Goal: Task Accomplishment & Management: Complete application form

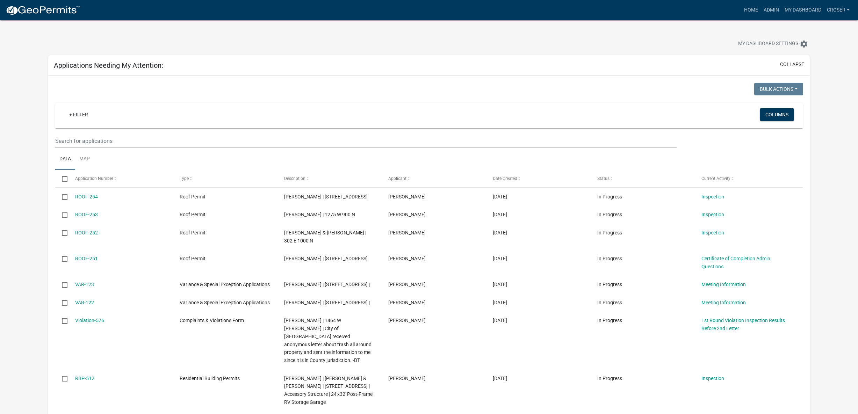
select select "3: 100"
click at [761, 9] on link "Admin" at bounding box center [771, 9] width 21 height 13
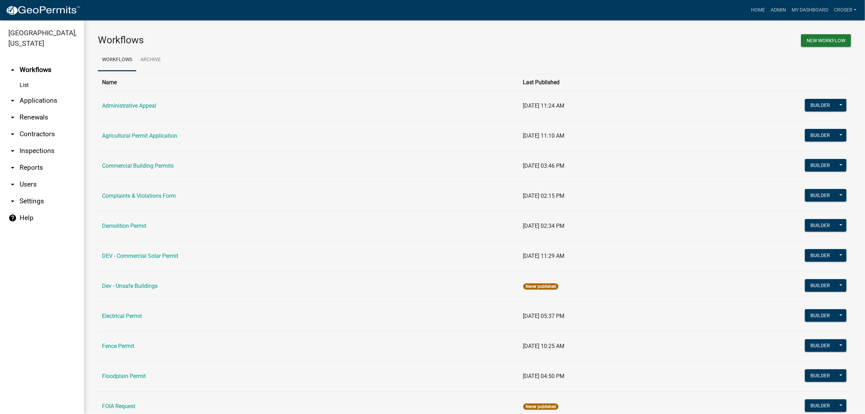
click at [41, 109] on link "arrow_drop_down Applications" at bounding box center [42, 100] width 84 height 17
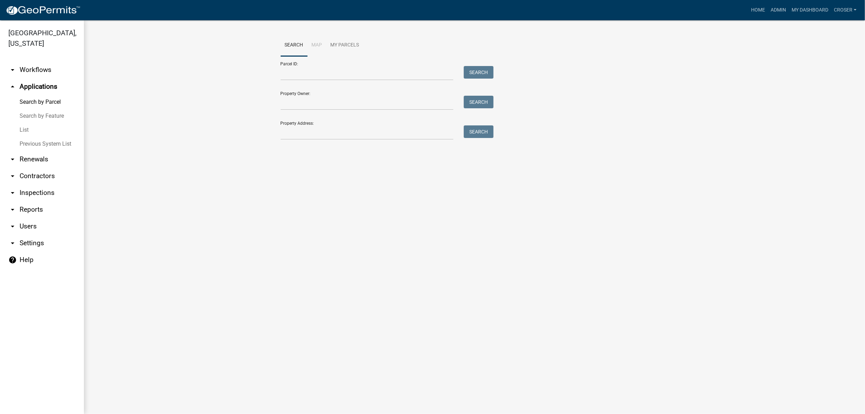
click at [30, 137] on link "List" at bounding box center [42, 130] width 84 height 14
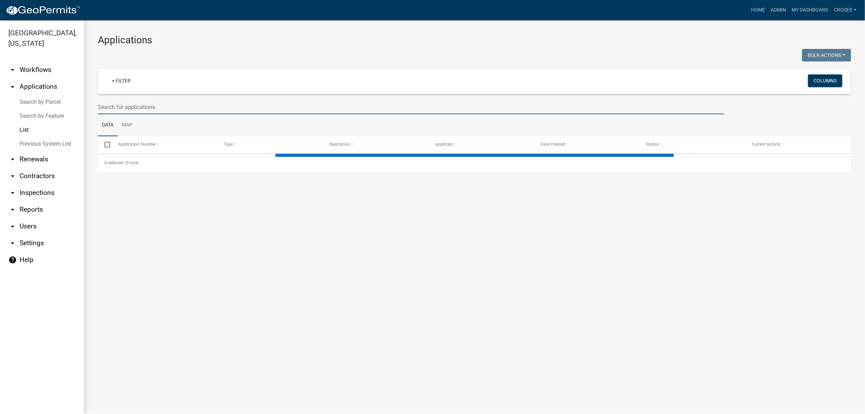
drag, startPoint x: 165, startPoint y: 125, endPoint x: 289, endPoint y: 62, distance: 138.8
click at [166, 114] on input "text" at bounding box center [411, 107] width 626 height 14
select select "3: 100"
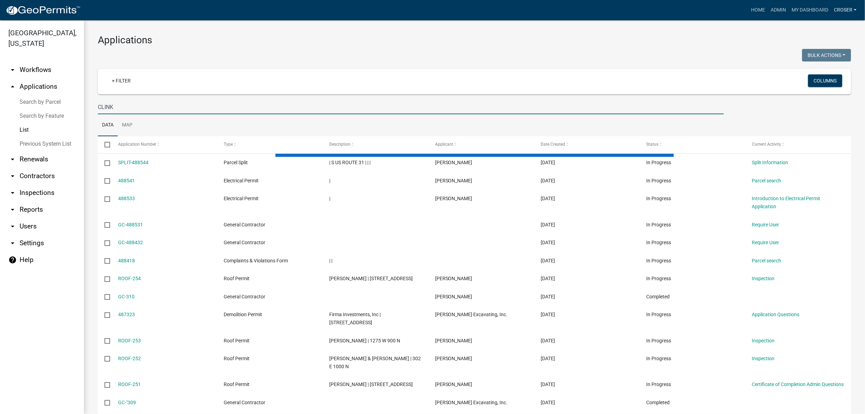
type input "CLINK"
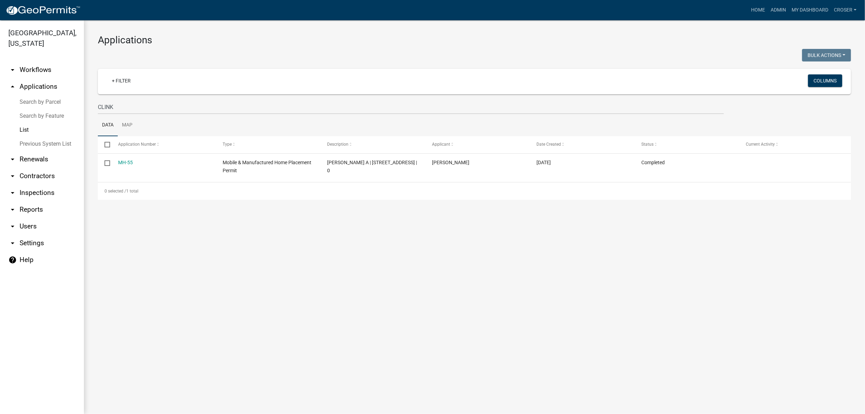
click at [341, 310] on main "Applications Bulk Actions Void Expire Lock Withdraw + Filter Columns CLINK Data…" at bounding box center [474, 217] width 781 height 394
click at [793, 15] on link "My Dashboard" at bounding box center [810, 9] width 42 height 13
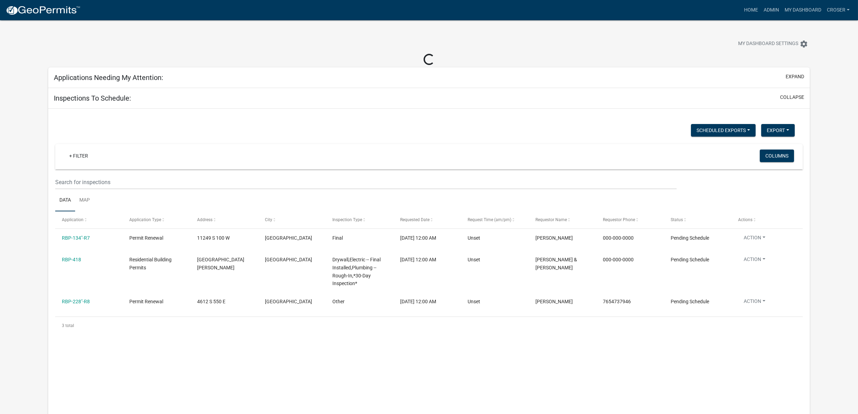
select select "3: 100"
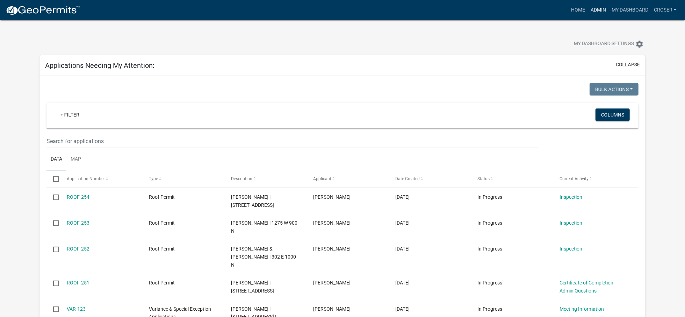
click at [588, 9] on link "Admin" at bounding box center [598, 9] width 21 height 13
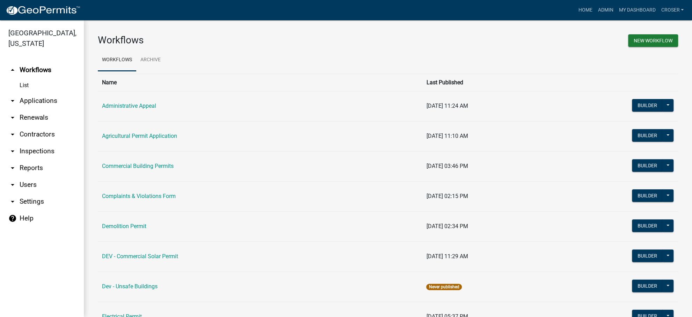
click at [48, 109] on link "arrow_drop_down Applications" at bounding box center [42, 100] width 84 height 17
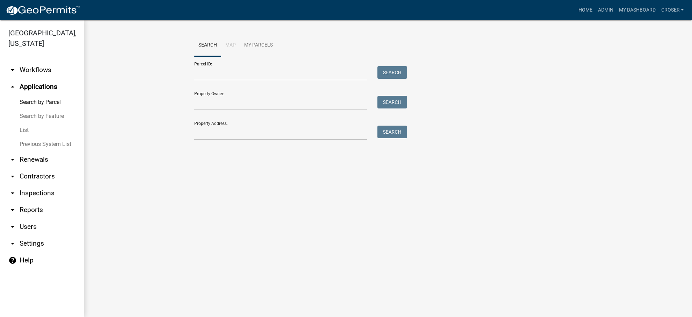
click at [32, 137] on link "List" at bounding box center [42, 130] width 84 height 14
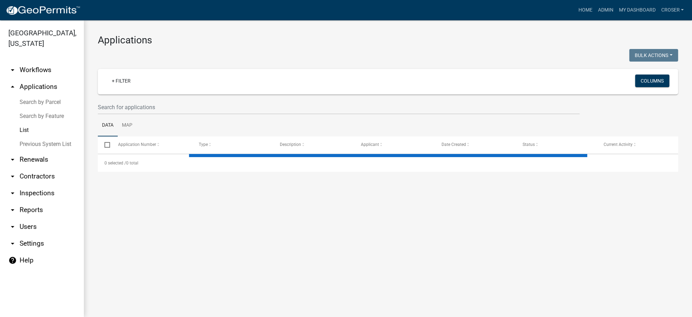
select select "3: 100"
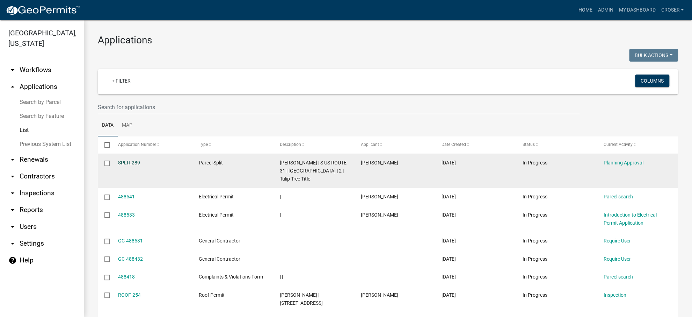
click at [137, 165] on link "SPLIT-289" at bounding box center [129, 163] width 22 height 6
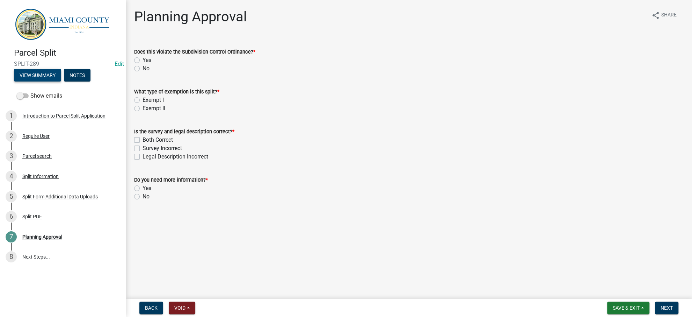
click at [46, 80] on button "View Summary" at bounding box center [37, 75] width 47 height 13
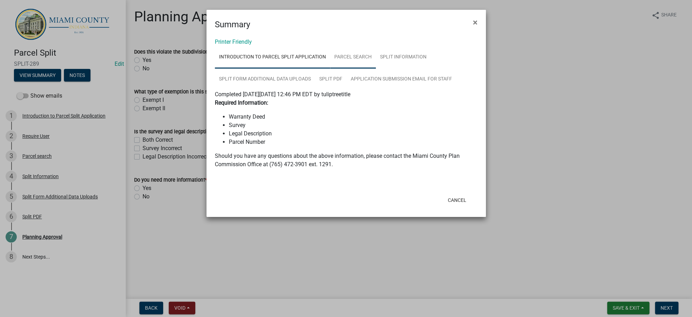
click at [376, 68] on link "Parcel search" at bounding box center [353, 57] width 46 height 22
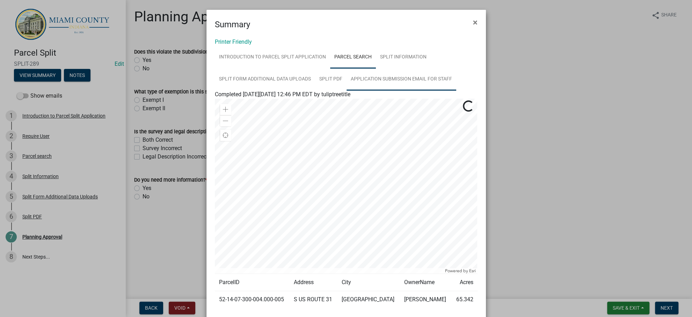
scroll to position [127, 0]
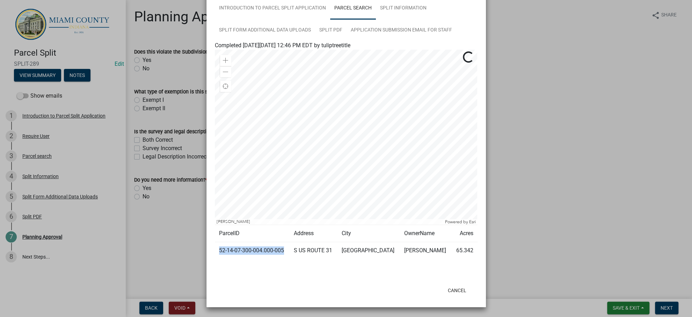
drag, startPoint x: 257, startPoint y: 237, endPoint x: 216, endPoint y: 230, distance: 41.8
click at [216, 242] on td "52-14-07-300-004.000-005" at bounding box center [252, 250] width 75 height 17
copy td "52-14-07-300-004.000-005"
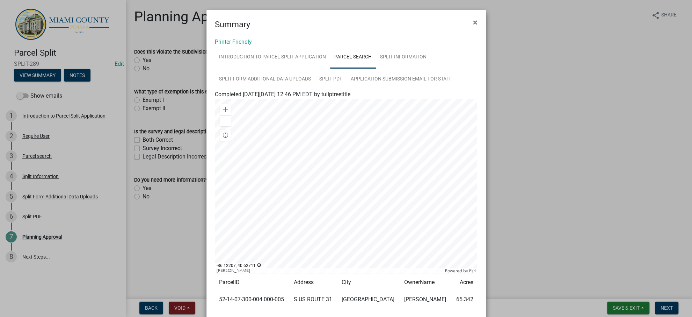
click at [207, 91] on div "Printer Friendly Introduction to Parcel Split Application Parcel search Split I…" at bounding box center [345, 180] width 279 height 299
click at [376, 68] on link "Split Information" at bounding box center [403, 57] width 55 height 22
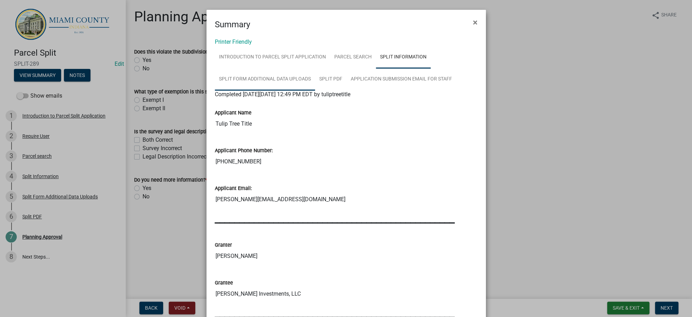
click at [315, 87] on link "Split Form Additional Data Uploads" at bounding box center [265, 79] width 100 height 22
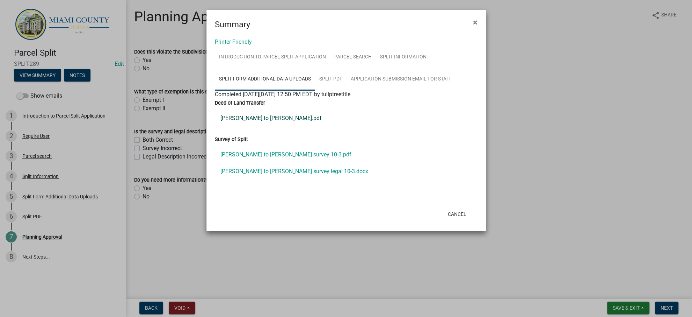
scroll to position [2, 0]
click at [318, 180] on link "[PERSON_NAME] to [PERSON_NAME] survey legal 10-3.docx" at bounding box center [346, 171] width 263 height 17
click at [376, 68] on link "Split Information" at bounding box center [403, 57] width 55 height 22
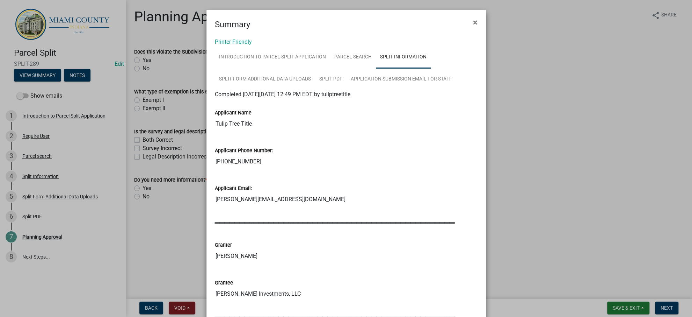
scroll to position [0, 0]
click at [347, 90] on link "Split PDF" at bounding box center [330, 79] width 31 height 22
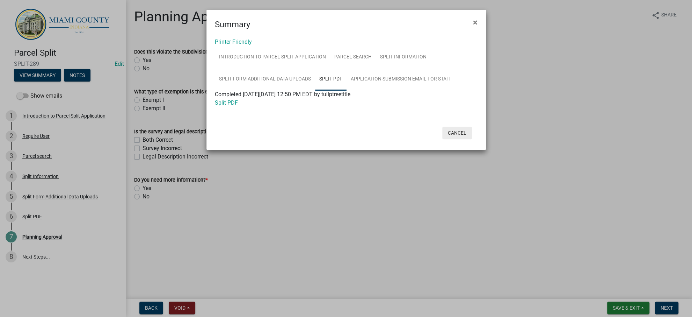
click at [460, 139] on button "Cancel" at bounding box center [457, 132] width 30 height 13
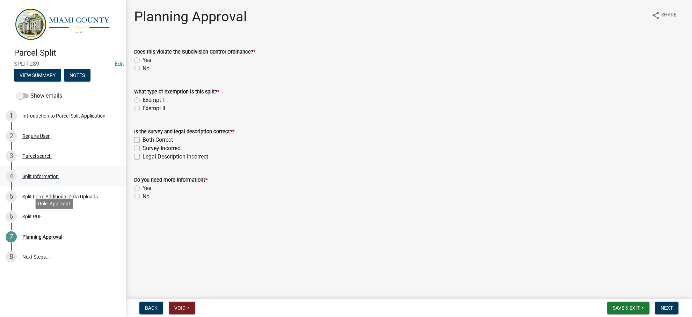
click at [51, 179] on div "Split Information" at bounding box center [40, 176] width 36 height 5
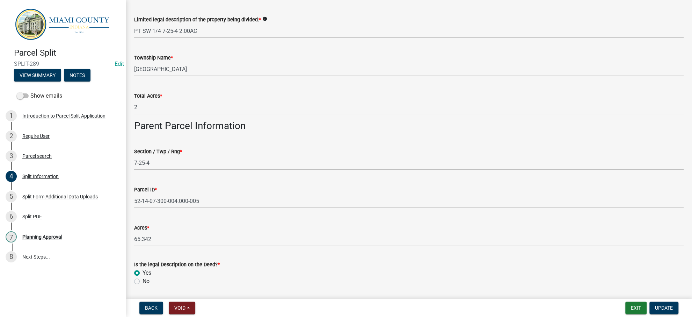
scroll to position [279, 0]
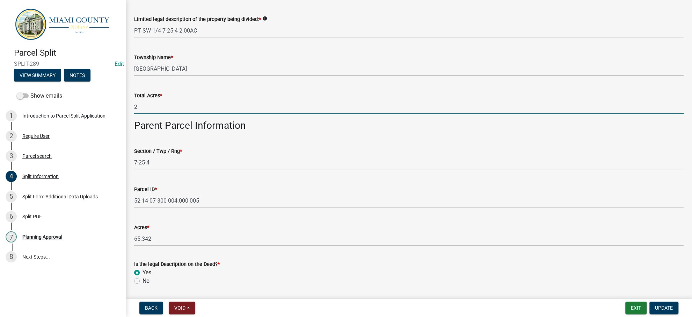
click at [175, 114] on input "2" at bounding box center [409, 107] width 550 height 14
type input "2.00"
click at [485, 137] on wm-data-entity-input "Parent Parcel Information" at bounding box center [409, 127] width 550 height 17
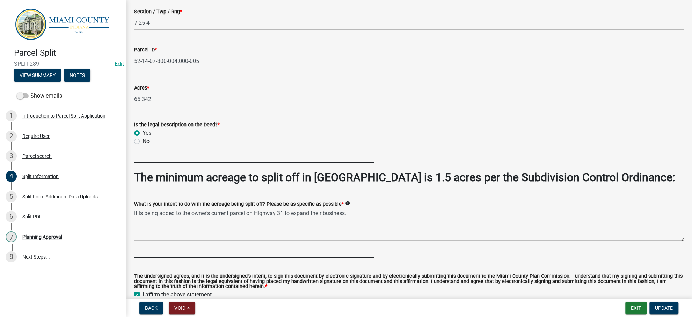
scroll to position [419, 0]
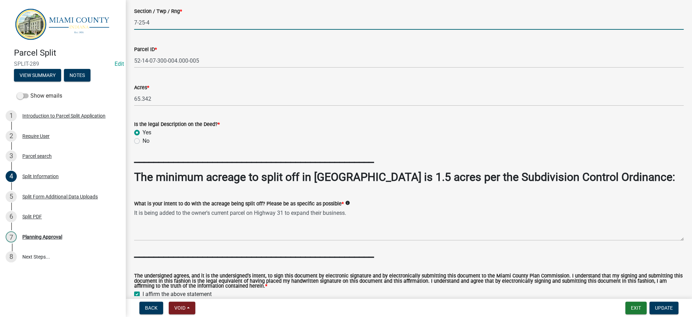
click at [150, 30] on input "7-25-4" at bounding box center [409, 22] width 550 height 14
type input "7-25N-4"
click at [655, 305] on span "Update" at bounding box center [664, 308] width 18 height 6
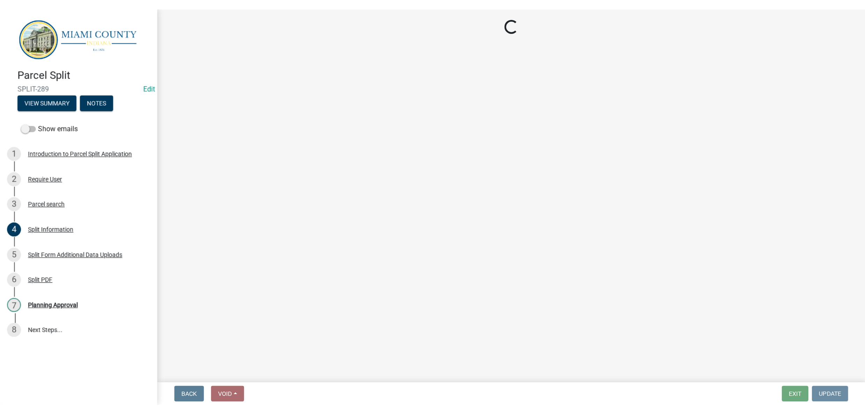
scroll to position [0, 0]
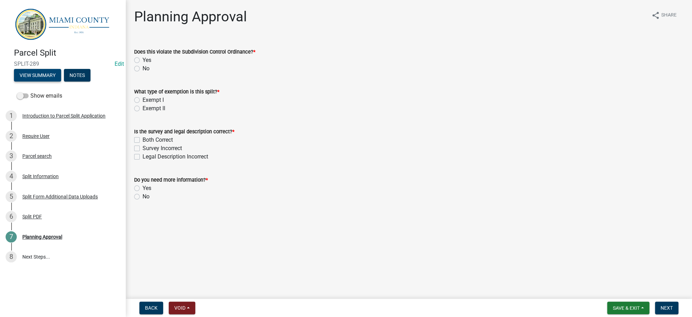
click at [60, 80] on button "View Summary" at bounding box center [37, 75] width 47 height 13
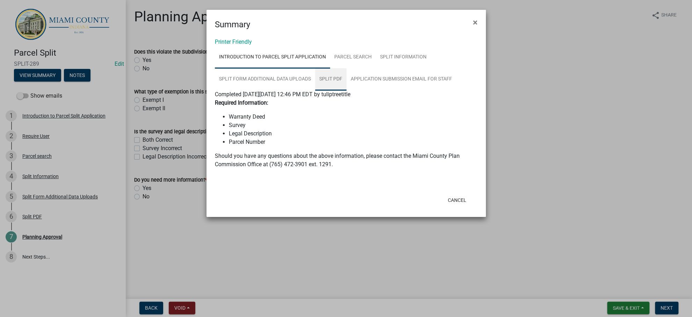
click at [347, 90] on link "Split PDF" at bounding box center [330, 79] width 31 height 22
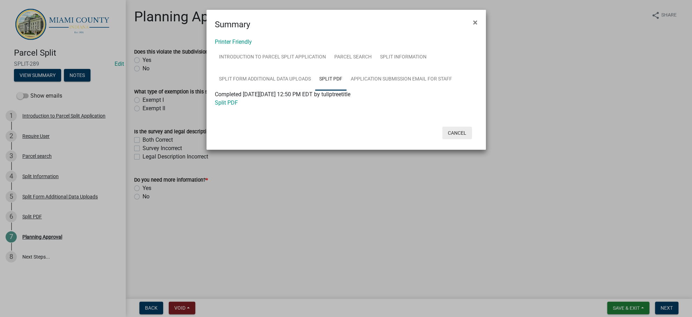
drag, startPoint x: 442, startPoint y: 188, endPoint x: 413, endPoint y: 182, distance: 30.4
click at [443, 139] on button "Cancel" at bounding box center [457, 132] width 30 height 13
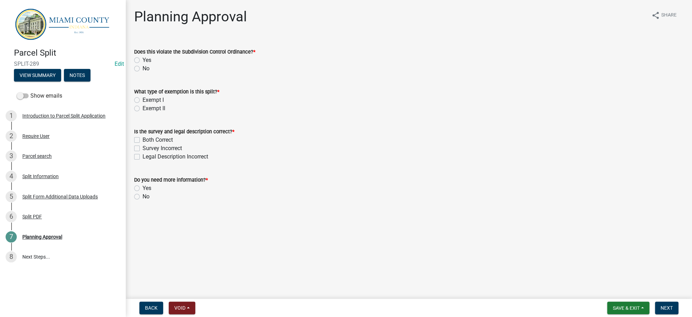
click at [136, 73] on div "Does this violate the Subdivision Control Ordinance? * Yes No" at bounding box center [409, 56] width 560 height 34
click at [143, 73] on label "No" at bounding box center [146, 68] width 7 height 8
click at [143, 69] on input "No" at bounding box center [145, 66] width 5 height 5
radio input "true"
click at [143, 112] on label "Exempt II" at bounding box center [154, 108] width 23 height 8
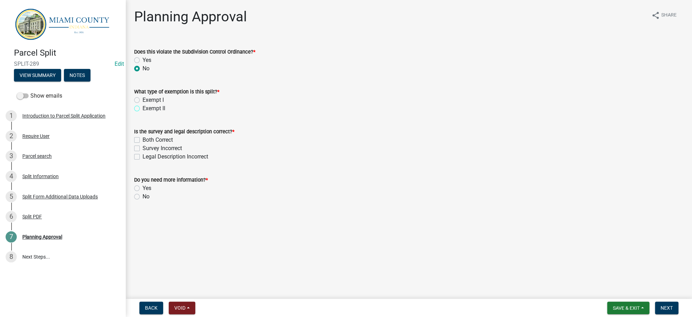
click at [143, 109] on input "Exempt II" at bounding box center [145, 106] width 5 height 5
radio input "true"
click at [143, 144] on label "Both Correct" at bounding box center [158, 140] width 30 height 8
click at [143, 140] on input "Both Correct" at bounding box center [145, 138] width 5 height 5
checkbox input "true"
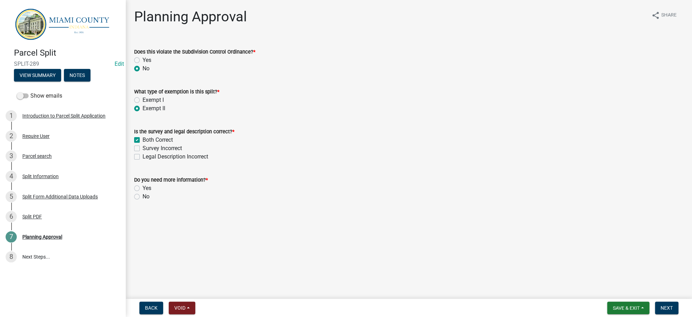
checkbox input "false"
click at [143, 201] on label "No" at bounding box center [146, 196] width 7 height 8
click at [143, 197] on input "No" at bounding box center [145, 194] width 5 height 5
radio input "true"
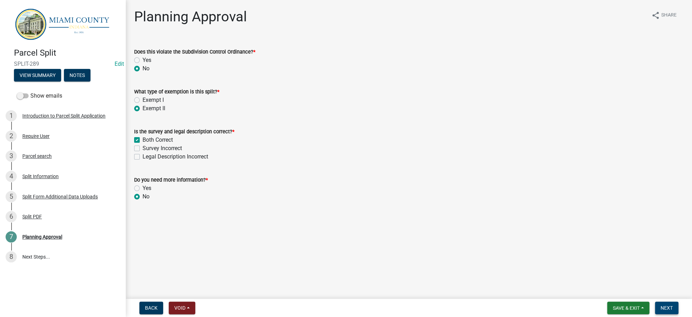
click at [670, 301] on button "Next" at bounding box center [666, 307] width 23 height 13
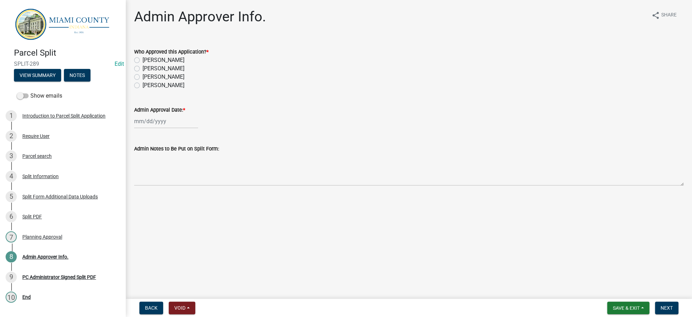
click at [173, 64] on label "[PERSON_NAME]" at bounding box center [164, 60] width 42 height 8
click at [147, 60] on input "[PERSON_NAME]" at bounding box center [145, 58] width 5 height 5
radio input "true"
select select "10"
select select "2025"
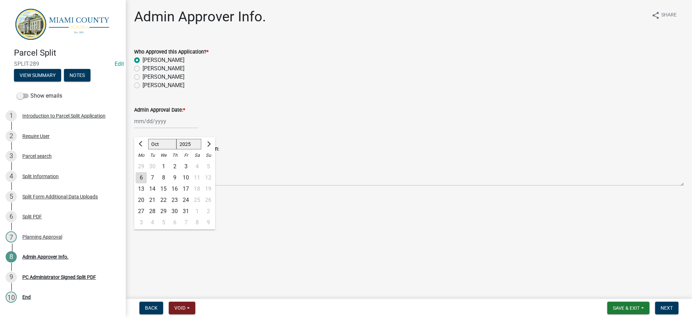
click at [169, 128] on div "[PERSON_NAME] Feb Mar Apr [PERSON_NAME][DATE] Oct Nov [DATE] 1526 1527 1528 152…" at bounding box center [166, 121] width 64 height 14
click at [143, 183] on div "6" at bounding box center [141, 177] width 11 height 11
type input "[DATE]"
click at [398, 114] on div "Admin Approval Date: *" at bounding box center [409, 110] width 550 height 8
click at [675, 308] on button "Next" at bounding box center [666, 307] width 23 height 13
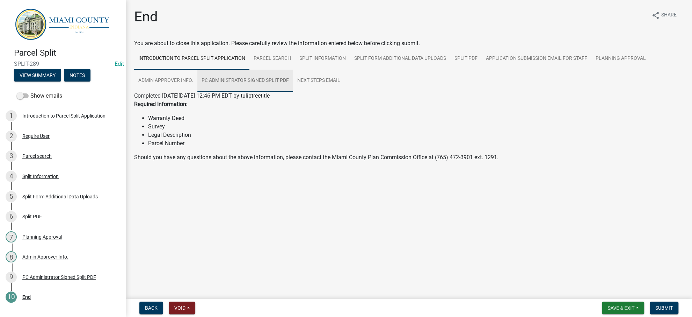
click at [293, 92] on link "PC Administrator Signed Split PDF" at bounding box center [245, 81] width 96 height 22
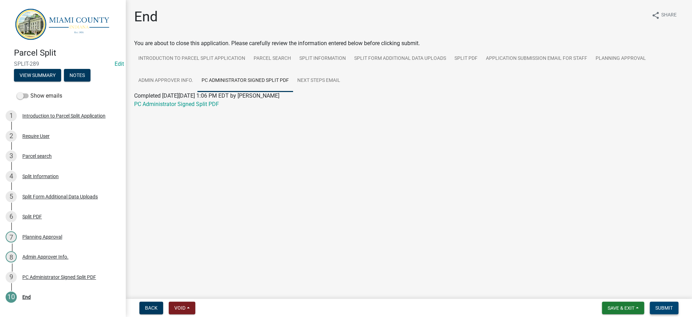
click at [655, 305] on span "Submit" at bounding box center [663, 308] width 17 height 6
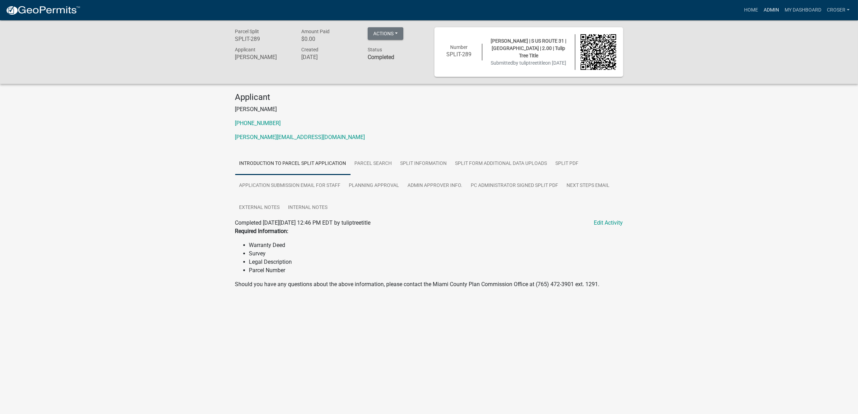
click at [761, 12] on link "Admin" at bounding box center [771, 9] width 21 height 13
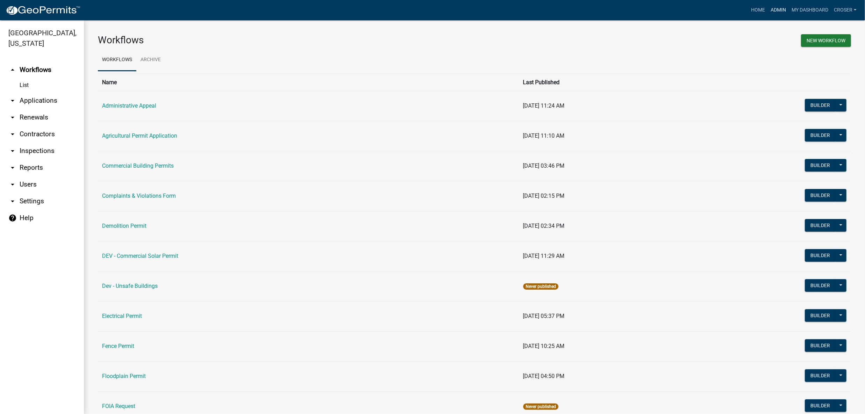
click at [768, 12] on link "Admin" at bounding box center [778, 9] width 21 height 13
click at [66, 109] on link "arrow_drop_down Applications" at bounding box center [42, 100] width 84 height 17
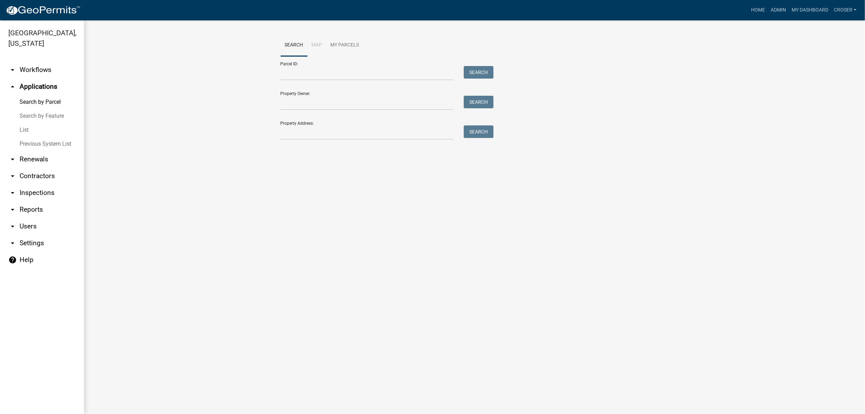
click at [26, 137] on link "List" at bounding box center [42, 130] width 84 height 14
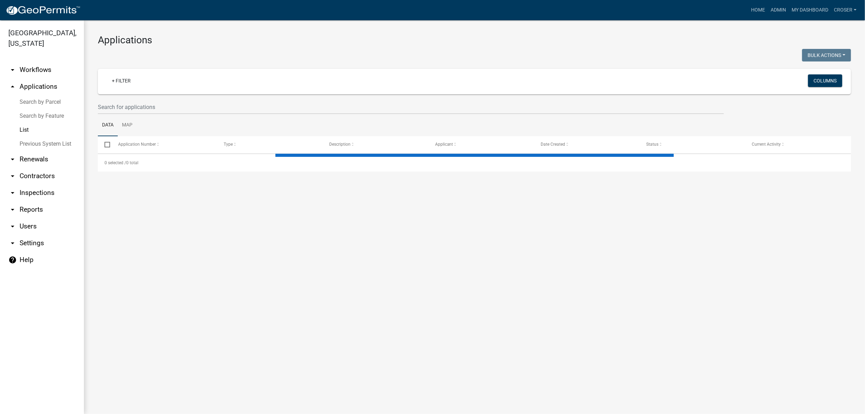
select select "3: 100"
